Goal: Task Accomplishment & Management: Manage account settings

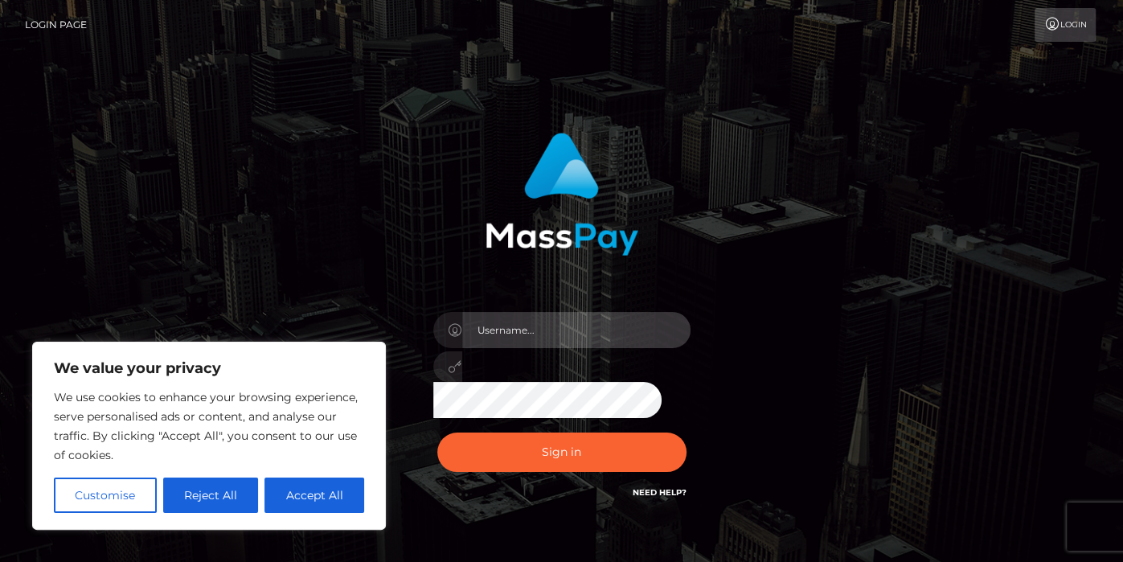
click at [542, 317] on input "text" at bounding box center [576, 330] width 228 height 36
type input "[EMAIL_ADDRESS][DOMAIN_NAME]"
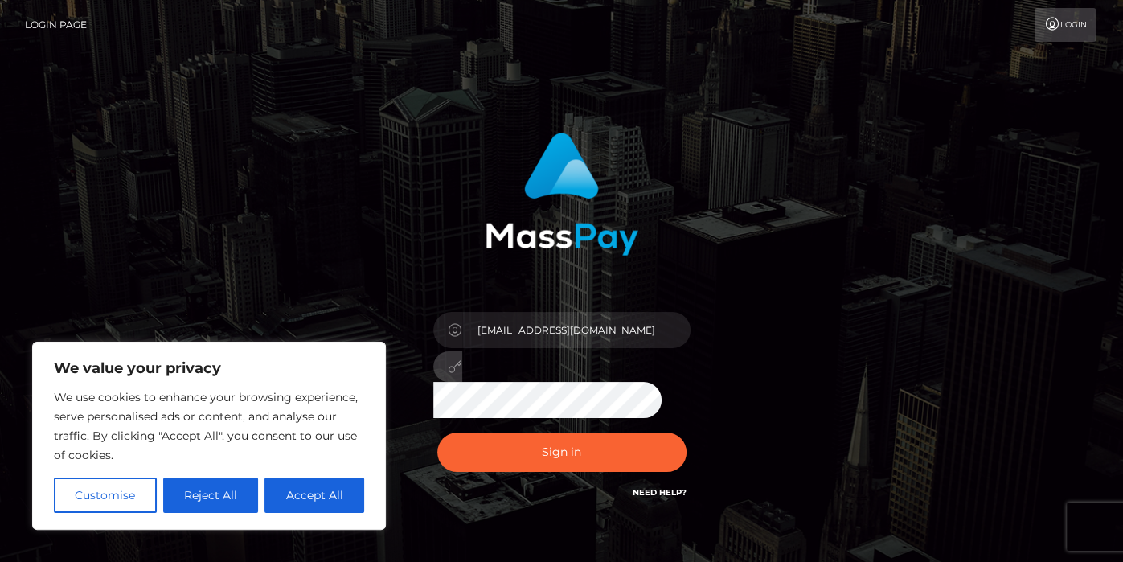
click at [437, 432] on button "Sign in" at bounding box center [561, 451] width 249 height 39
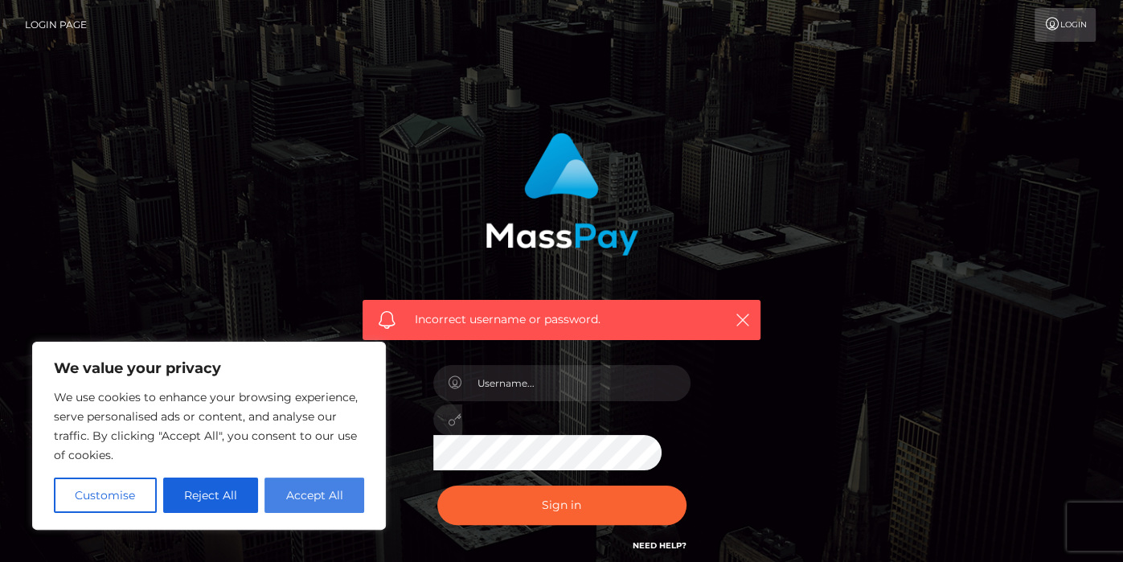
click at [341, 500] on button "Accept All" at bounding box center [314, 494] width 100 height 35
checkbox input "true"
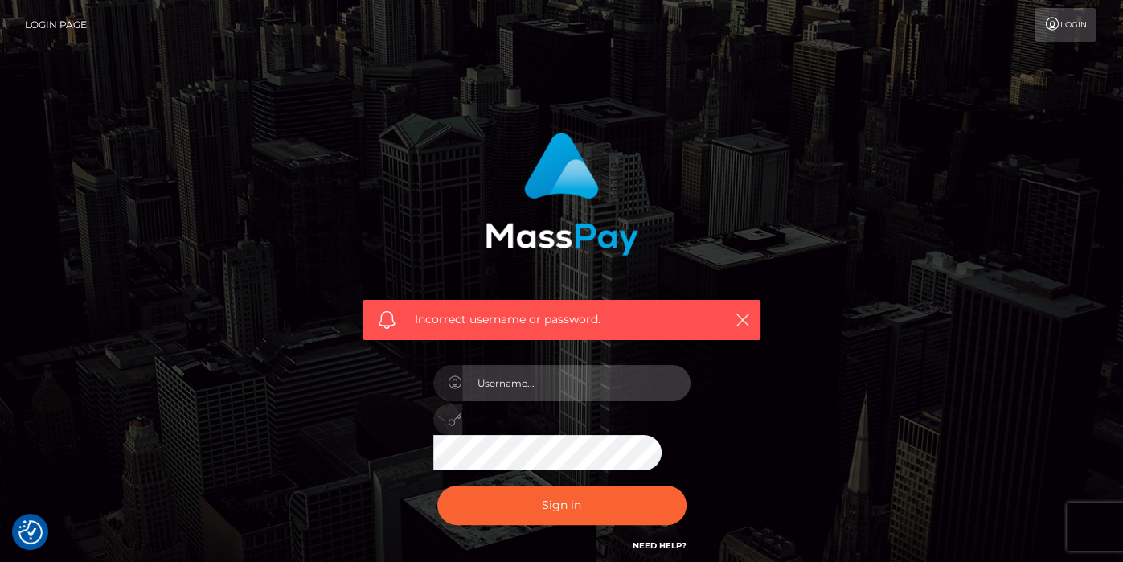
click at [496, 379] on input "text" at bounding box center [576, 383] width 228 height 36
type input "kalissade@icloud.com"
click at [437, 485] on button "Sign in" at bounding box center [561, 504] width 249 height 39
click at [1058, 36] on link "Login" at bounding box center [1064, 25] width 61 height 34
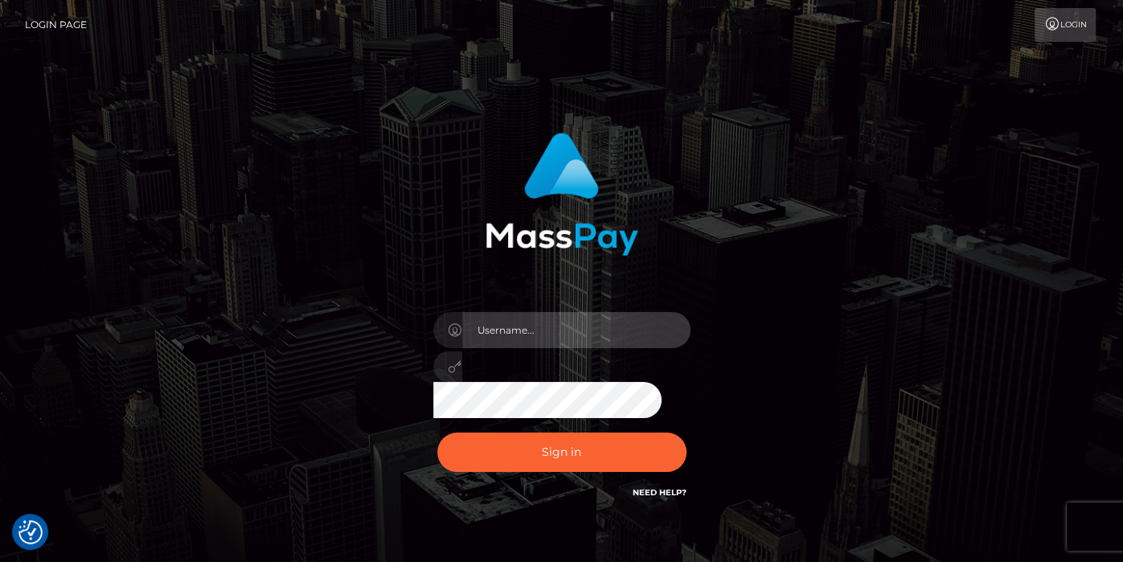
click at [487, 345] on input "text" at bounding box center [576, 330] width 228 height 36
type input "[EMAIL_ADDRESS][DOMAIN_NAME]"
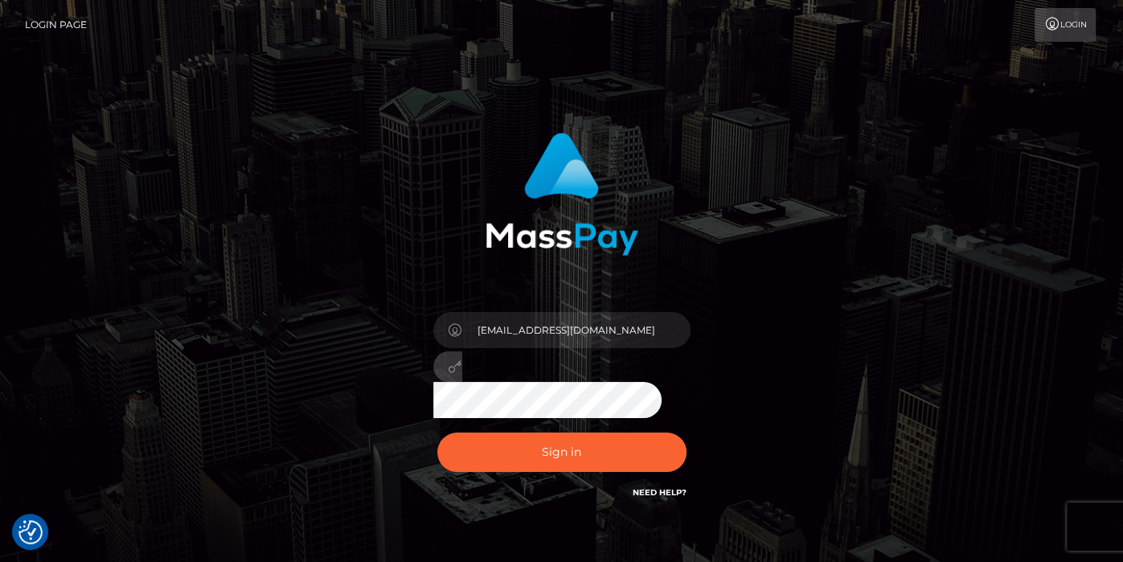
click at [437, 432] on button "Sign in" at bounding box center [561, 451] width 249 height 39
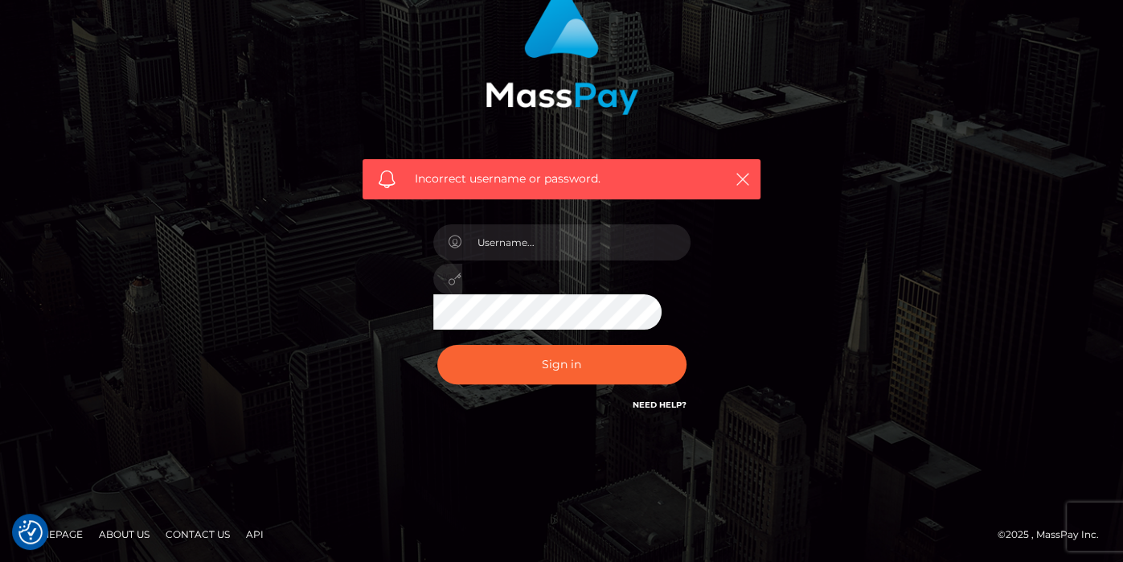
scroll to position [141, 0]
click at [630, 246] on input "text" at bounding box center [576, 242] width 228 height 36
type input "kalissade@icloud.com"
click at [437, 345] on button "Sign in" at bounding box center [561, 364] width 249 height 39
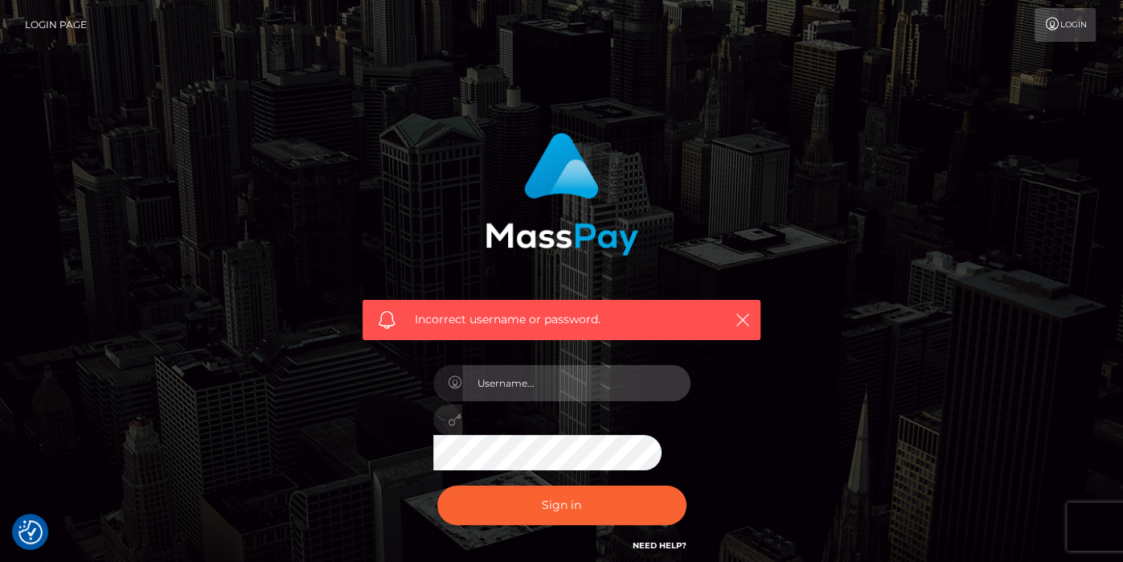
click at [514, 395] on input "text" at bounding box center [576, 383] width 228 height 36
type input "kalissa"
click at [437, 485] on button "Sign in" at bounding box center [561, 504] width 249 height 39
click at [739, 320] on icon "button" at bounding box center [743, 320] width 16 height 16
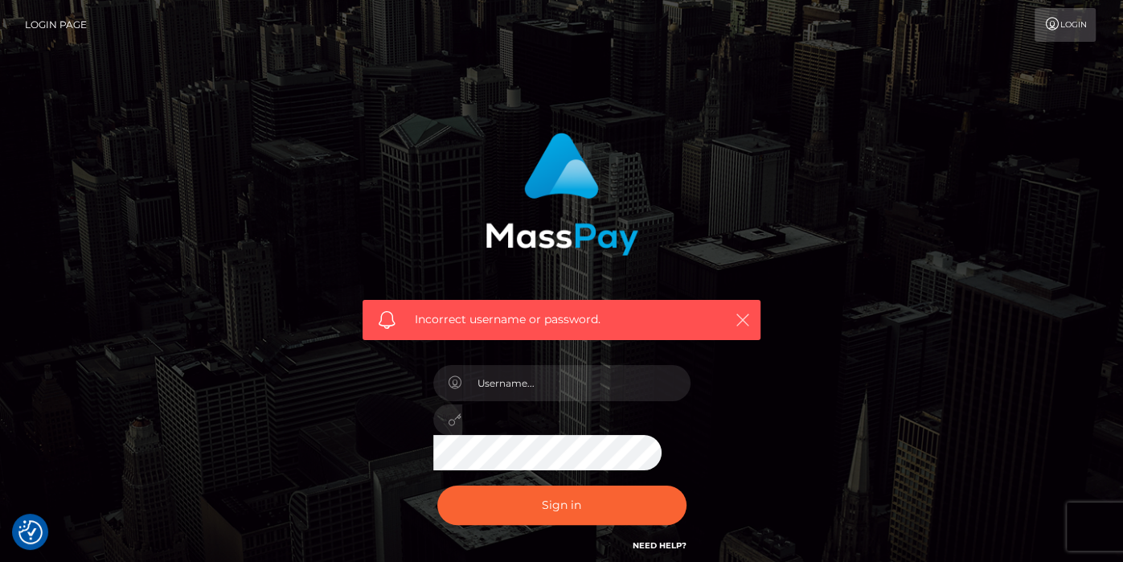
click at [739, 320] on icon "button" at bounding box center [743, 320] width 16 height 16
click at [739, 321] on icon "button" at bounding box center [743, 320] width 16 height 16
click at [748, 326] on icon "button" at bounding box center [743, 320] width 16 height 16
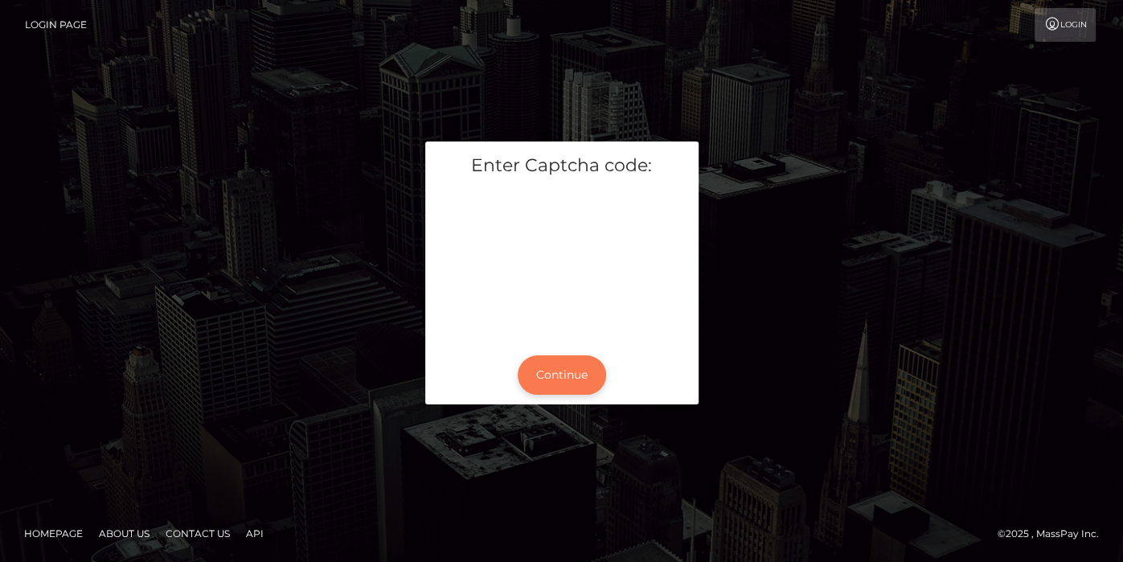
click at [526, 373] on button "Continue" at bounding box center [562, 374] width 88 height 39
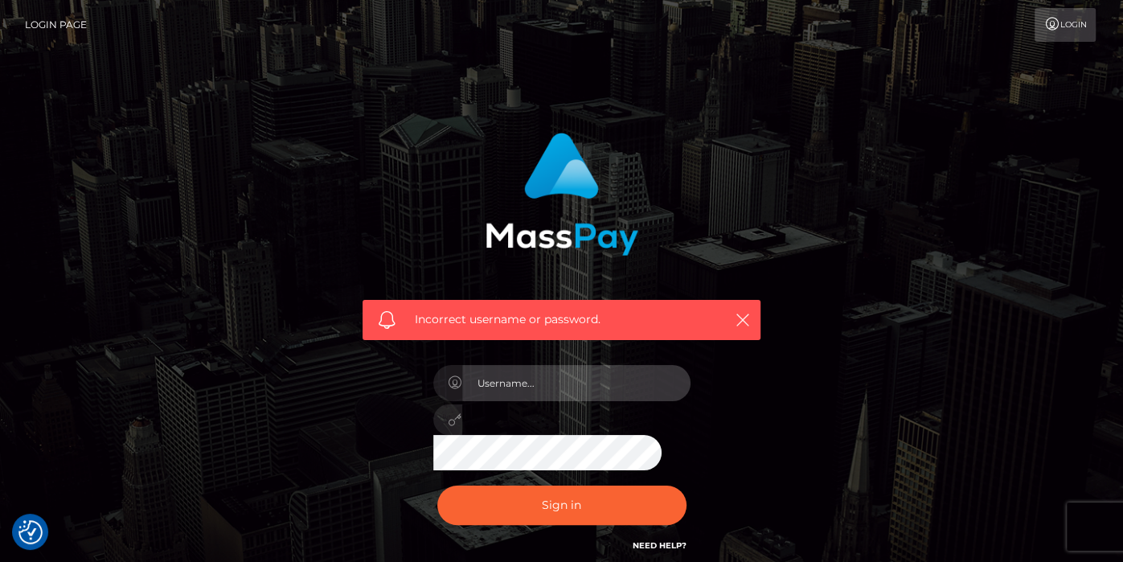
click at [525, 380] on input "text" at bounding box center [576, 383] width 228 height 36
type input "Kalissa"
click at [437, 485] on button "Sign in" at bounding box center [561, 504] width 249 height 39
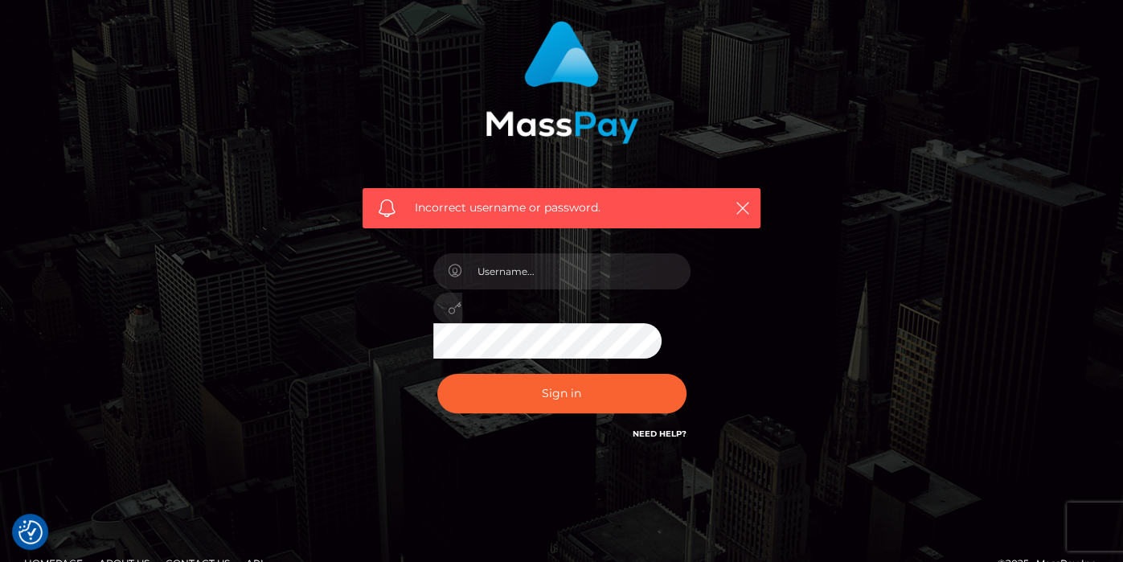
scroll to position [141, 0]
